Goal: Obtain resource: Obtain resource

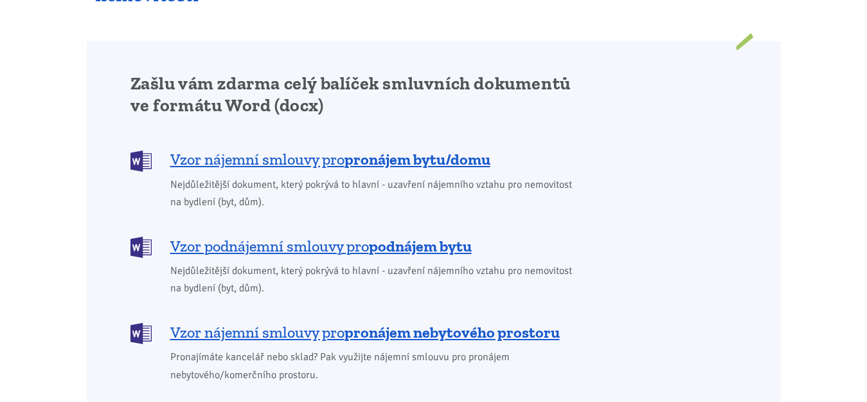
scroll to position [1022, 0]
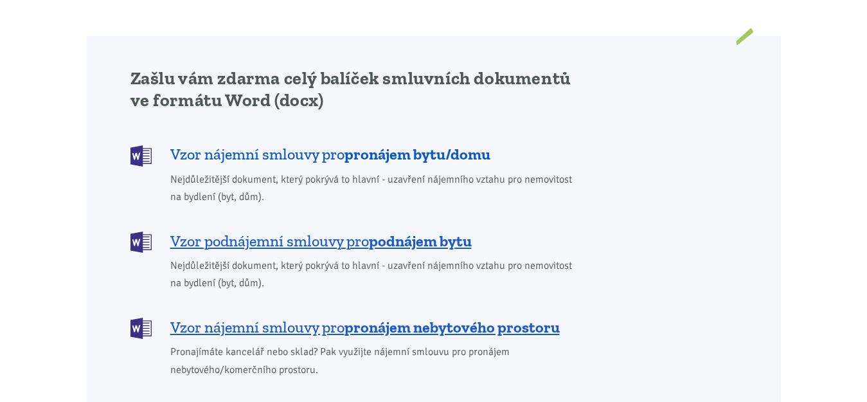
click at [411, 145] on b "pronájem bytu/domu" at bounding box center [417, 154] width 146 height 19
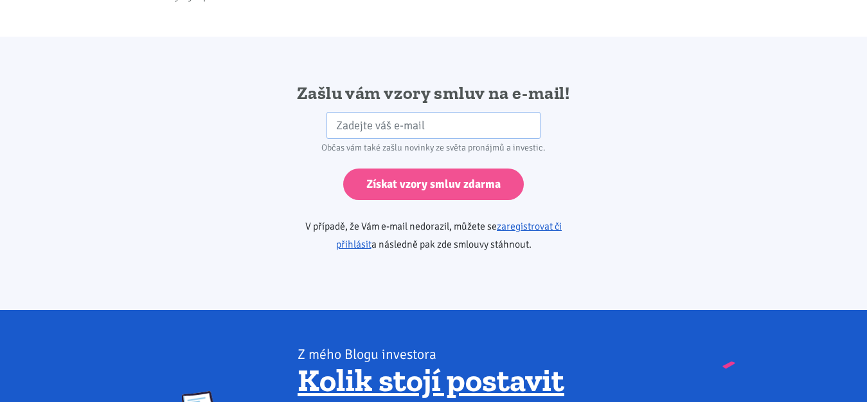
scroll to position [2147, 0]
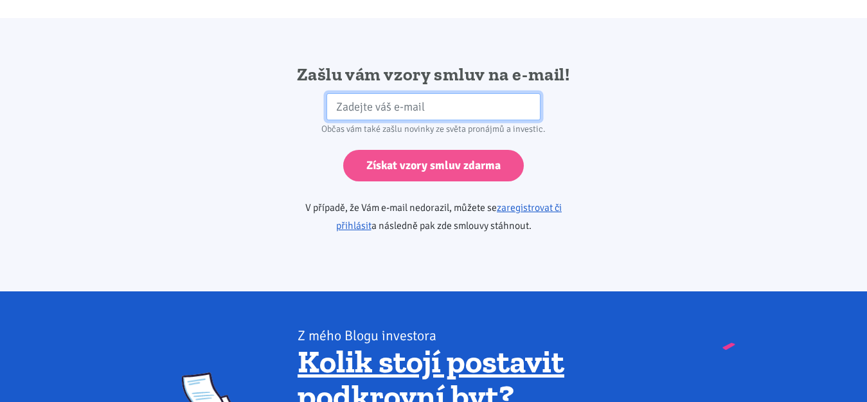
click at [412, 93] on input "email" at bounding box center [433, 107] width 214 height 28
type input "kaca278@seznam.cz"
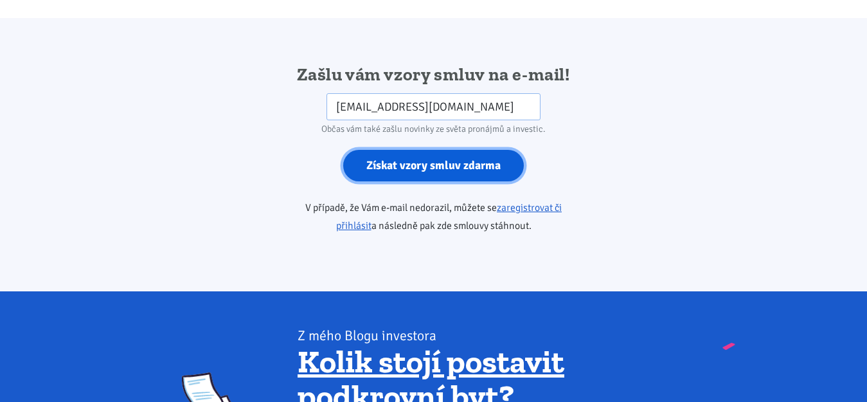
click at [425, 150] on input "Získat vzory smluv zdarma" at bounding box center [433, 165] width 181 height 31
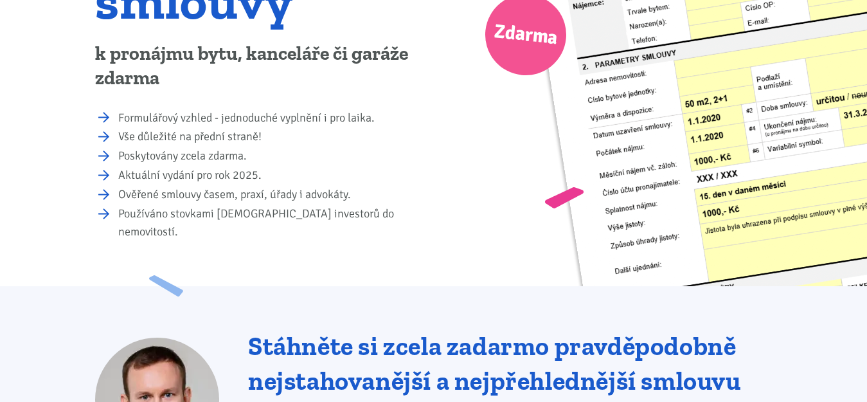
scroll to position [264, 0]
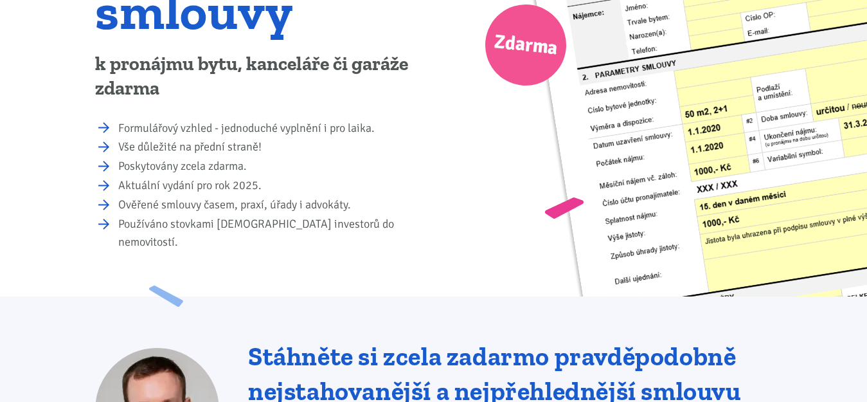
click at [859, 73] on img at bounding box center [764, 159] width 490 height 648
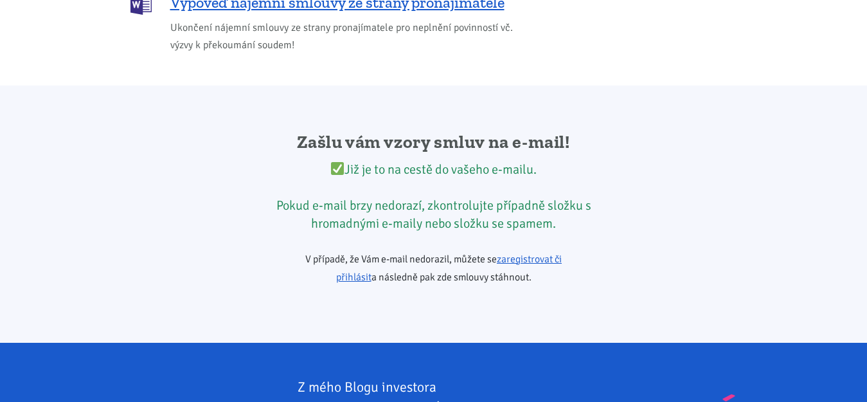
scroll to position [2074, 0]
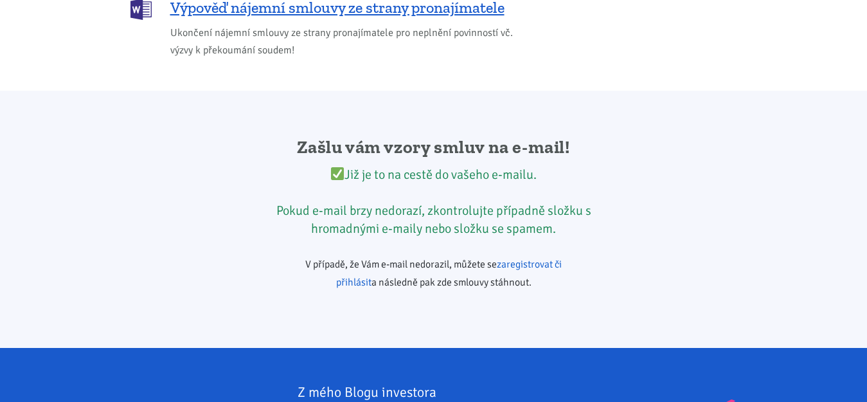
click at [562, 258] on link "zaregistrovat či přihlásit" at bounding box center [449, 273] width 226 height 31
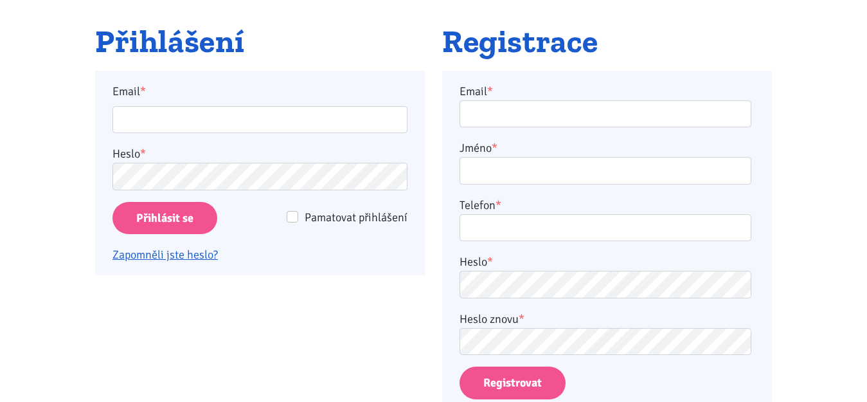
scroll to position [226, 0]
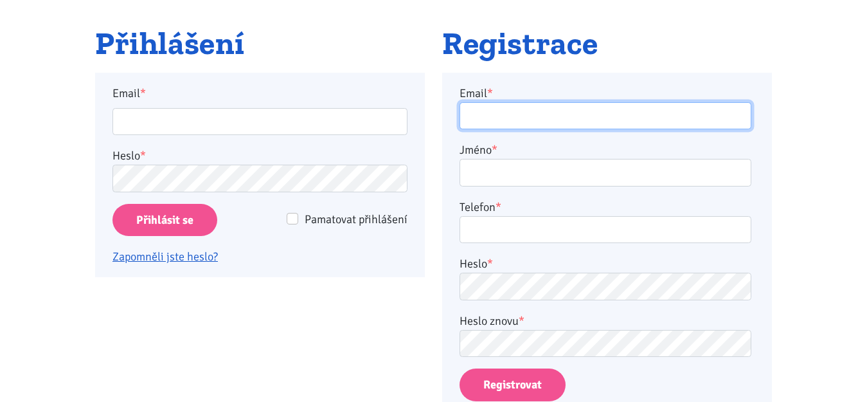
click at [594, 113] on input "Email *" at bounding box center [606, 116] width 292 height 28
type input "[EMAIL_ADDRESS][DOMAIN_NAME]"
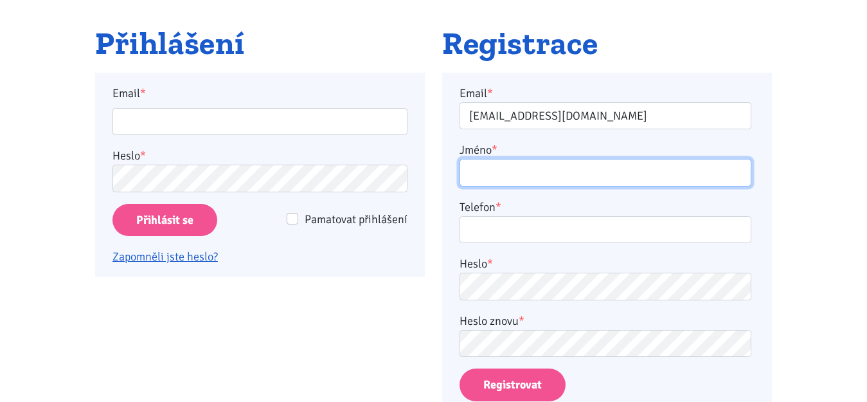
click at [566, 173] on input "Jméno *" at bounding box center [606, 173] width 292 height 28
type input "magdalena"
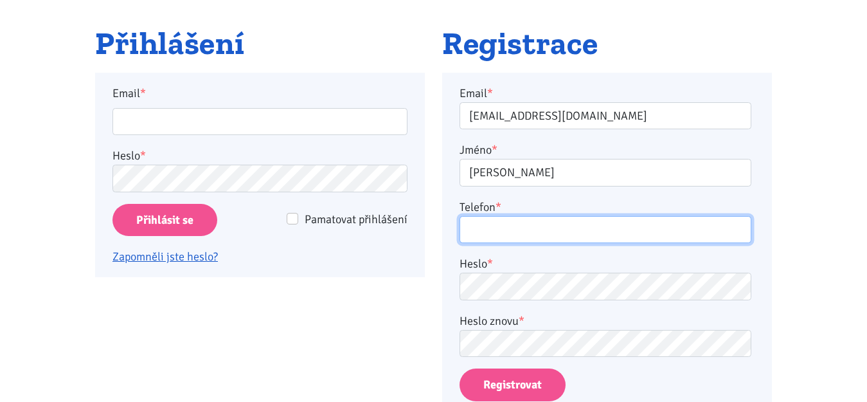
click at [560, 238] on input "Telefon *" at bounding box center [606, 230] width 292 height 28
type input "730697904"
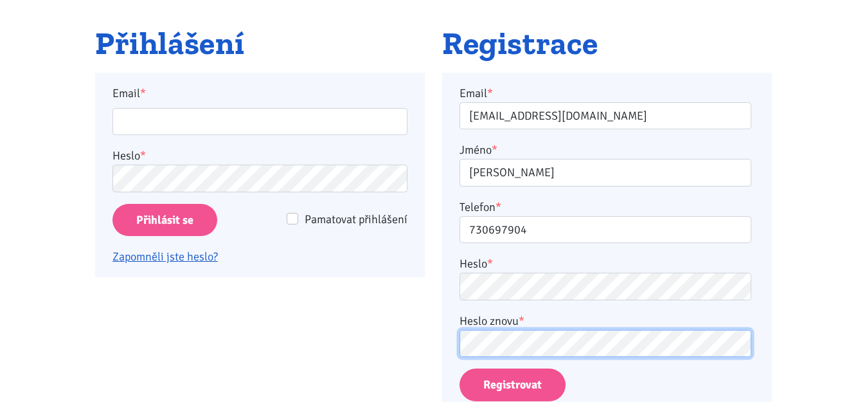
click at [460, 368] on button "Registrovat" at bounding box center [513, 384] width 106 height 33
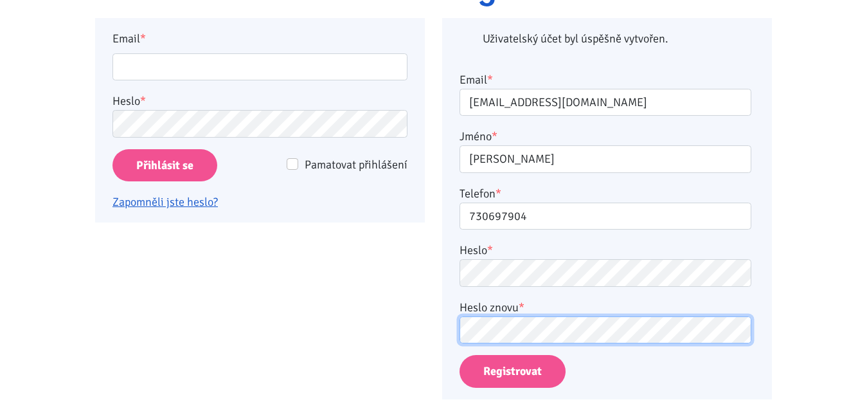
scroll to position [299, 0]
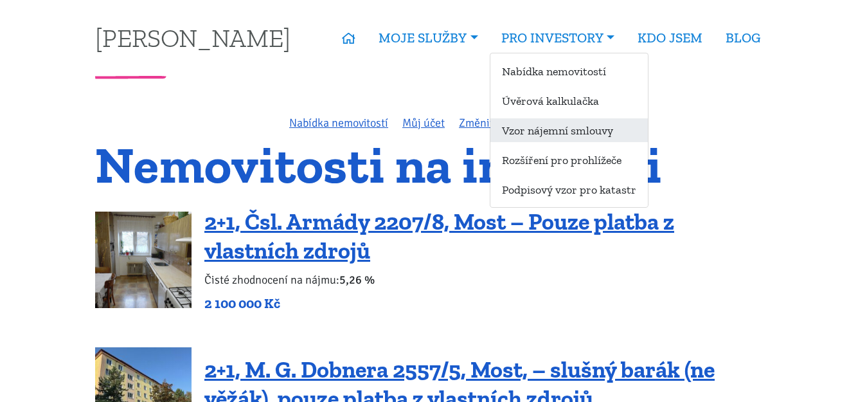
click at [562, 125] on link "Vzor nájemní smlouvy" at bounding box center [568, 130] width 157 height 24
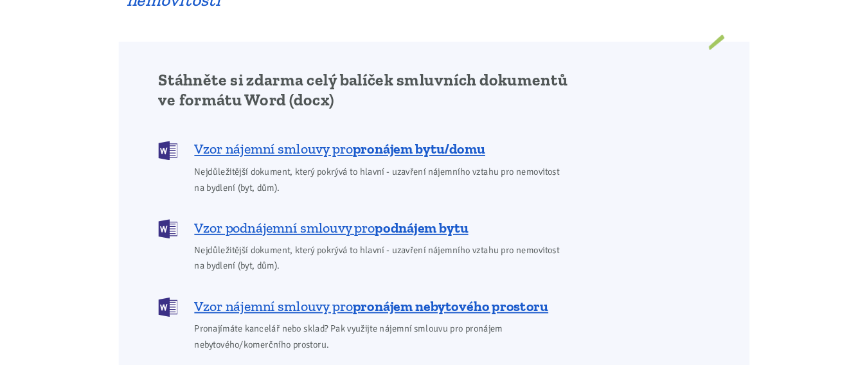
scroll to position [1017, 0]
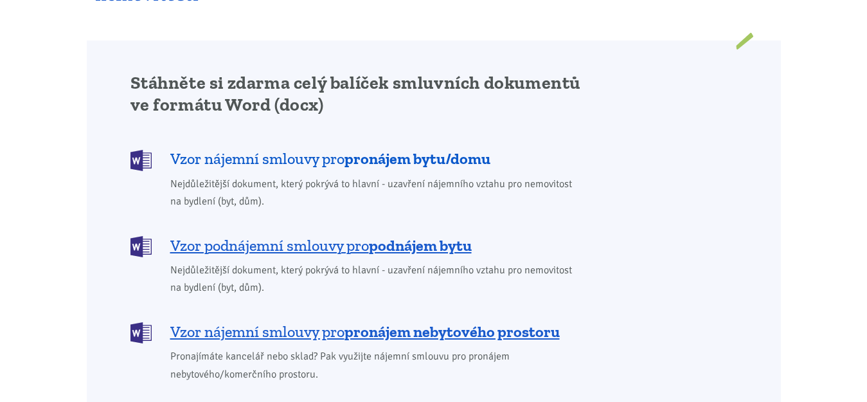
click at [469, 149] on b "pronájem bytu/domu" at bounding box center [417, 158] width 146 height 19
